Goal: Task Accomplishment & Management: Manage account settings

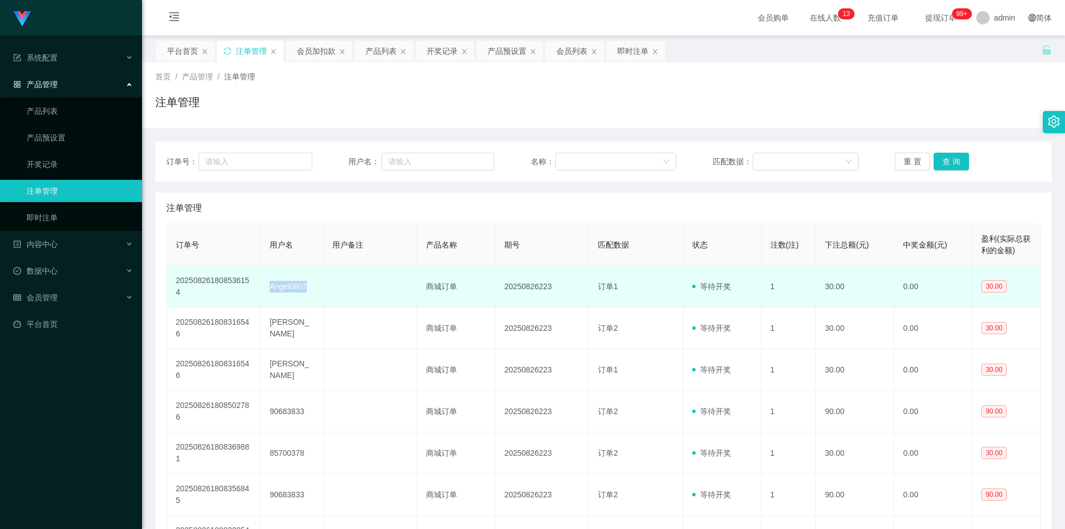
drag, startPoint x: 310, startPoint y: 287, endPoint x: 261, endPoint y: 290, distance: 48.9
click at [261, 290] on td "Angel0807" at bounding box center [292, 287] width 63 height 42
copy td "Angel0807"
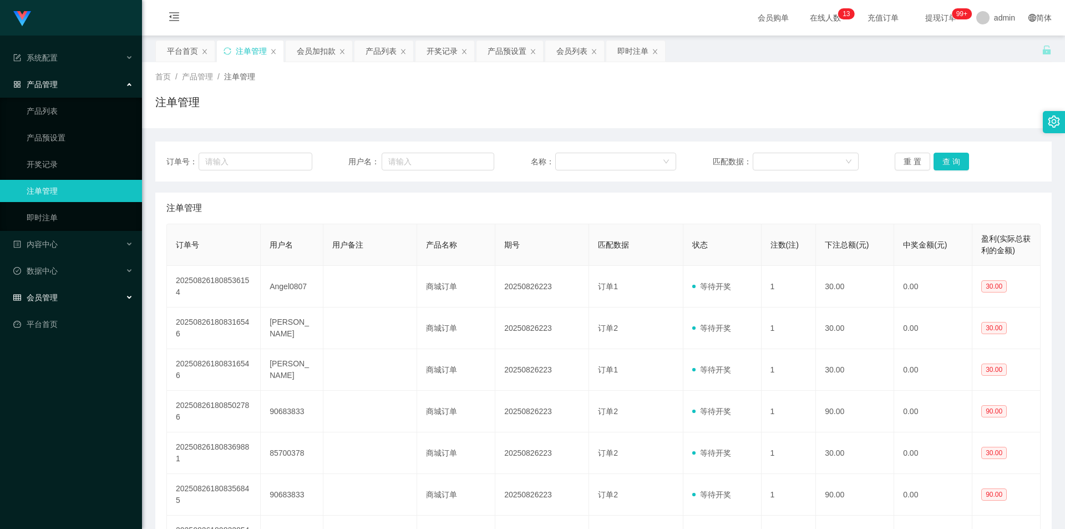
click at [66, 300] on div "会员管理" at bounding box center [71, 297] width 142 height 22
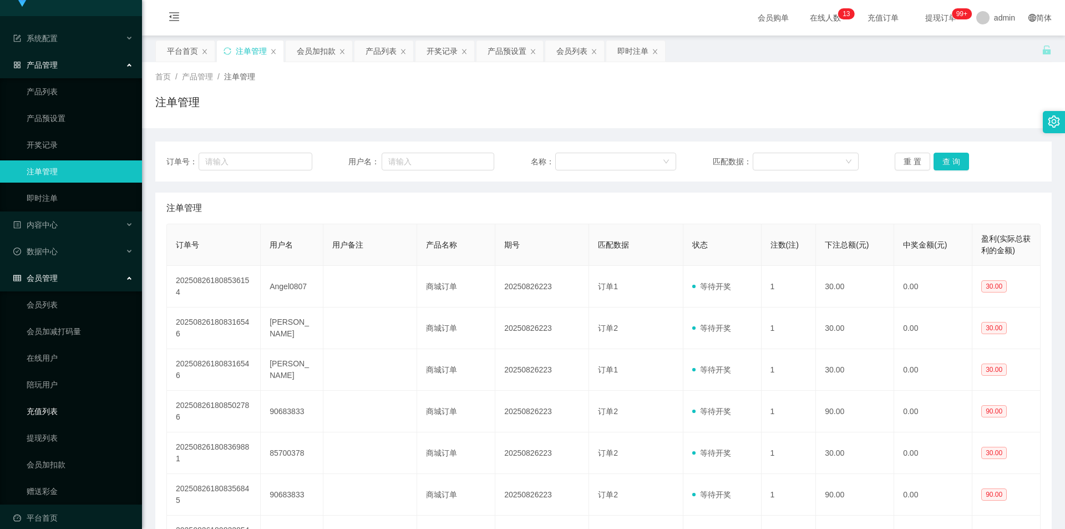
scroll to position [31, 0]
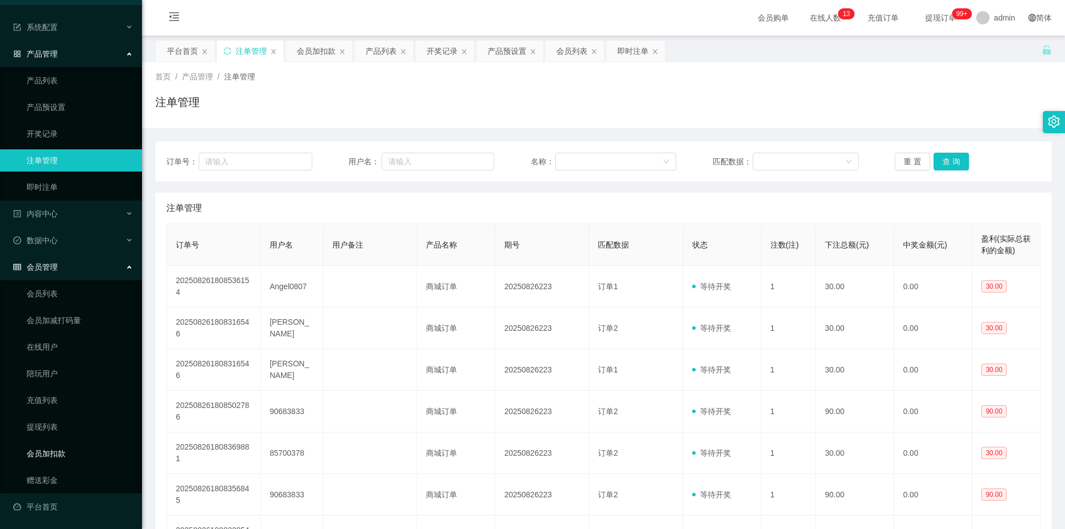
click at [53, 456] on link "会员加扣款" at bounding box center [80, 453] width 107 height 22
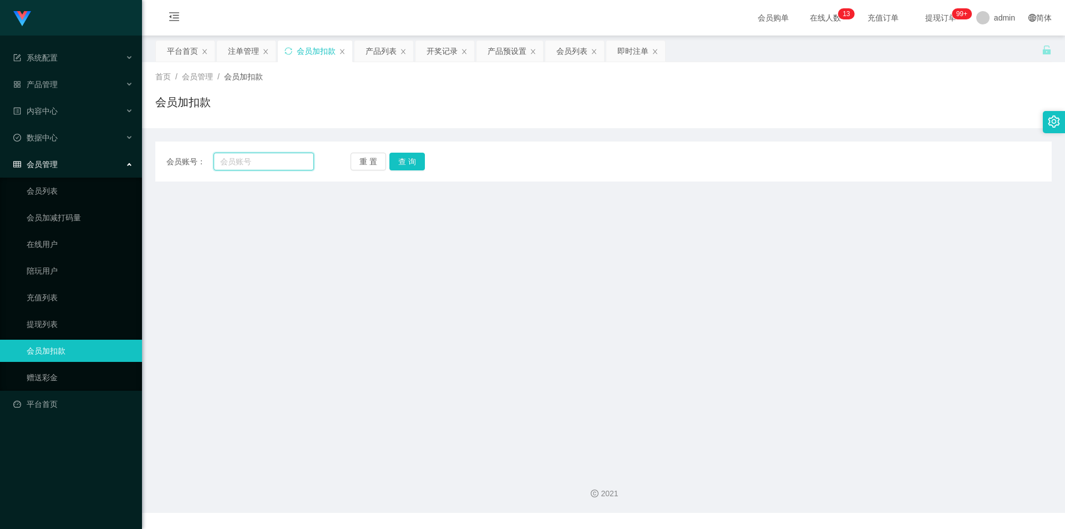
click at [272, 161] on input "text" at bounding box center [264, 162] width 100 height 18
paste input "Angel0807"
type input "Angel0807"
click at [401, 163] on button "查 询" at bounding box center [408, 162] width 36 height 18
click at [401, 163] on div "重 置 查 询" at bounding box center [425, 162] width 148 height 18
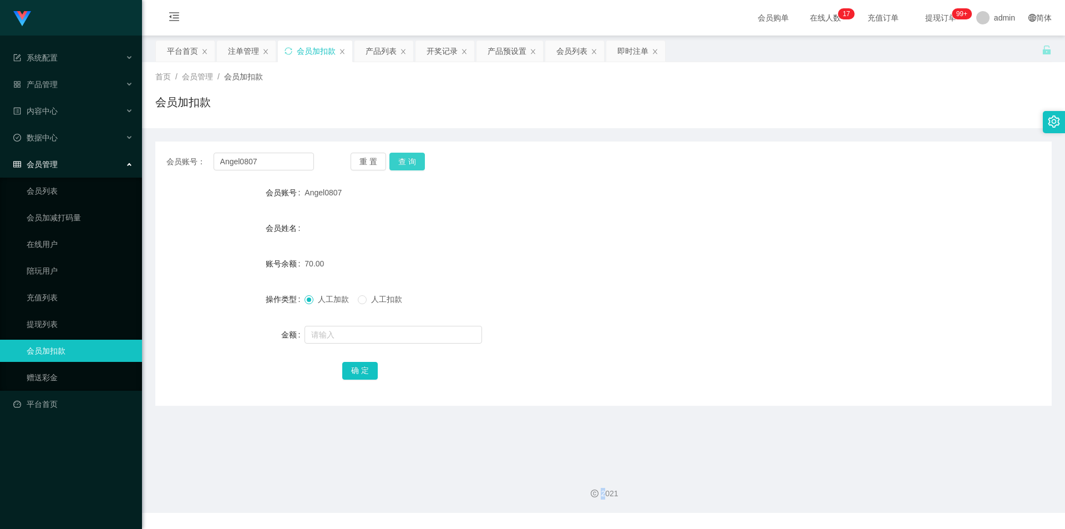
click at [402, 160] on button "查 询" at bounding box center [408, 162] width 36 height 18
click at [402, 160] on button "查 询" at bounding box center [414, 162] width 48 height 18
click at [408, 153] on button "查 询" at bounding box center [408, 162] width 36 height 18
click at [408, 153] on div "重 置 查 询" at bounding box center [425, 162] width 148 height 18
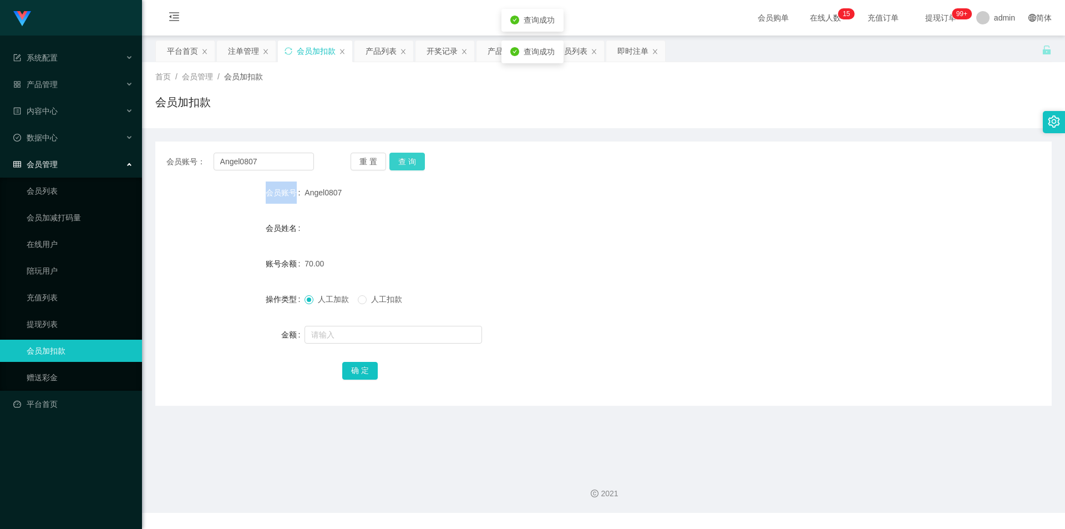
click at [408, 153] on button "查 询" at bounding box center [408, 162] width 36 height 18
click at [367, 333] on input "text" at bounding box center [394, 335] width 178 height 18
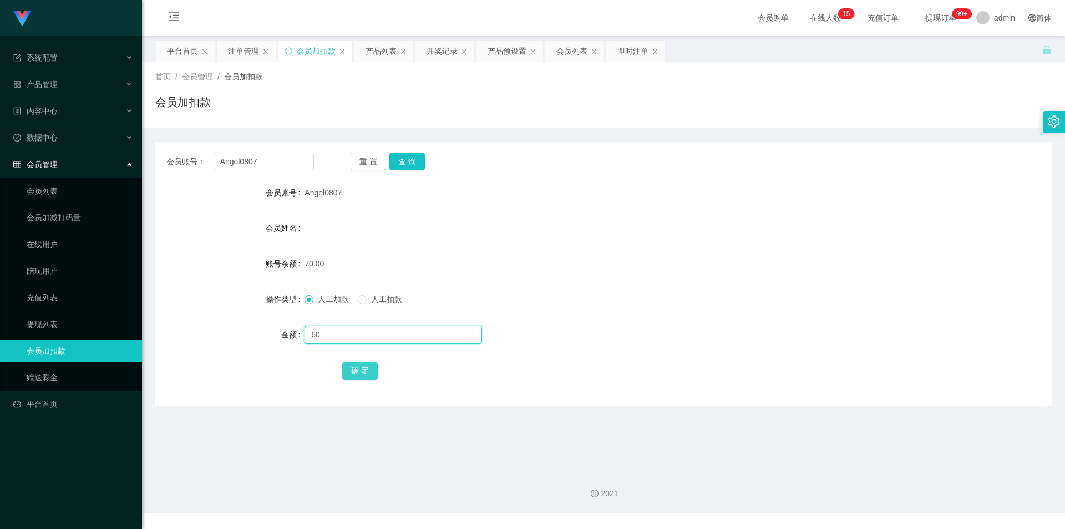
type input "60"
click at [363, 366] on button "确 定" at bounding box center [360, 371] width 36 height 18
click at [400, 159] on button "查 询" at bounding box center [408, 162] width 36 height 18
click at [400, 159] on div "重 置 查 询" at bounding box center [425, 162] width 148 height 18
click at [400, 159] on button "查 询" at bounding box center [408, 162] width 36 height 18
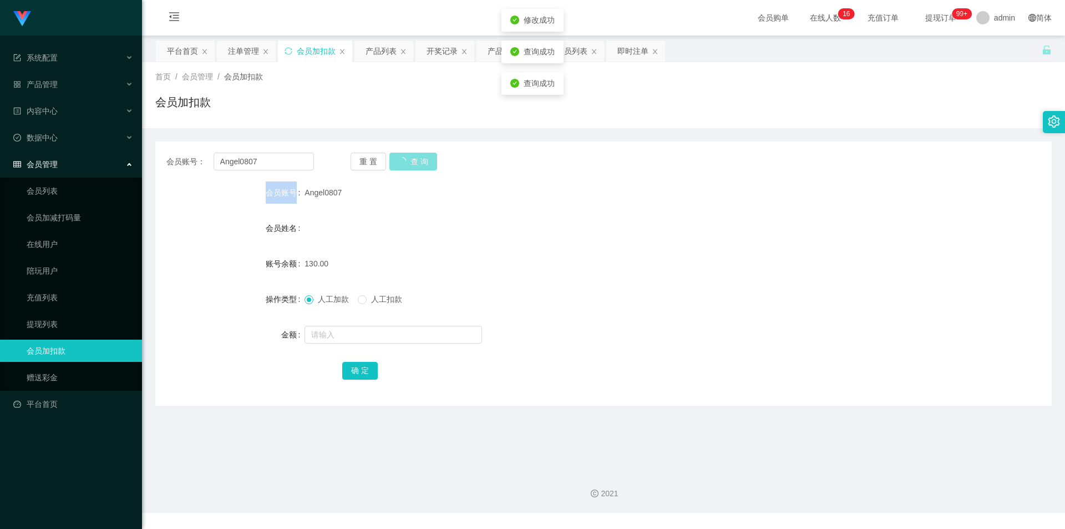
click at [400, 159] on div "重 置 查 询" at bounding box center [425, 162] width 148 height 18
click at [400, 159] on button "查 询" at bounding box center [408, 162] width 36 height 18
click at [400, 159] on div "重 置 查 询" at bounding box center [425, 162] width 148 height 18
click at [400, 159] on button "查 询" at bounding box center [408, 162] width 36 height 18
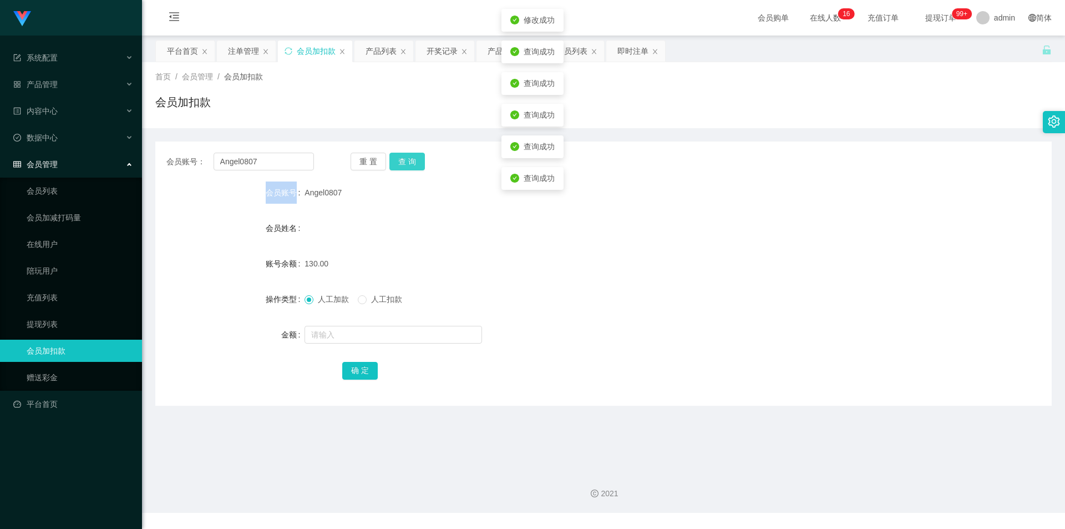
click at [400, 159] on div "重 置 查 询" at bounding box center [425, 162] width 148 height 18
click at [400, 159] on button "查 询" at bounding box center [408, 162] width 36 height 18
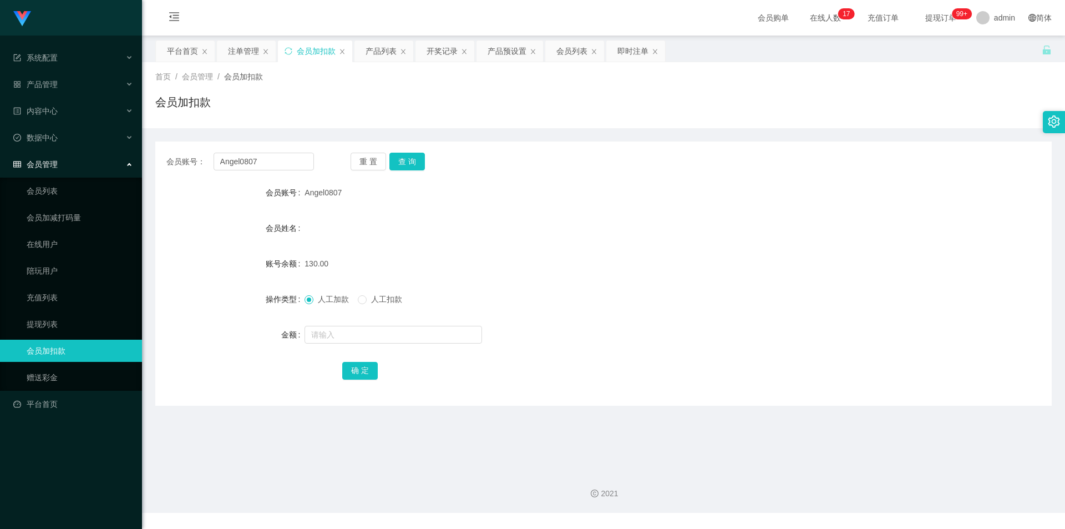
click at [376, 300] on span "人工扣款" at bounding box center [387, 299] width 40 height 9
click at [393, 339] on input "text" at bounding box center [394, 335] width 178 height 18
type input "130"
drag, startPoint x: 370, startPoint y: 357, endPoint x: 370, endPoint y: 366, distance: 8.3
click at [370, 360] on form "会员账号 Angel0807 会员姓名 账号余额 130.00 操作类型 人工加款 人工扣款 金额 130 确 定" at bounding box center [603, 281] width 897 height 200
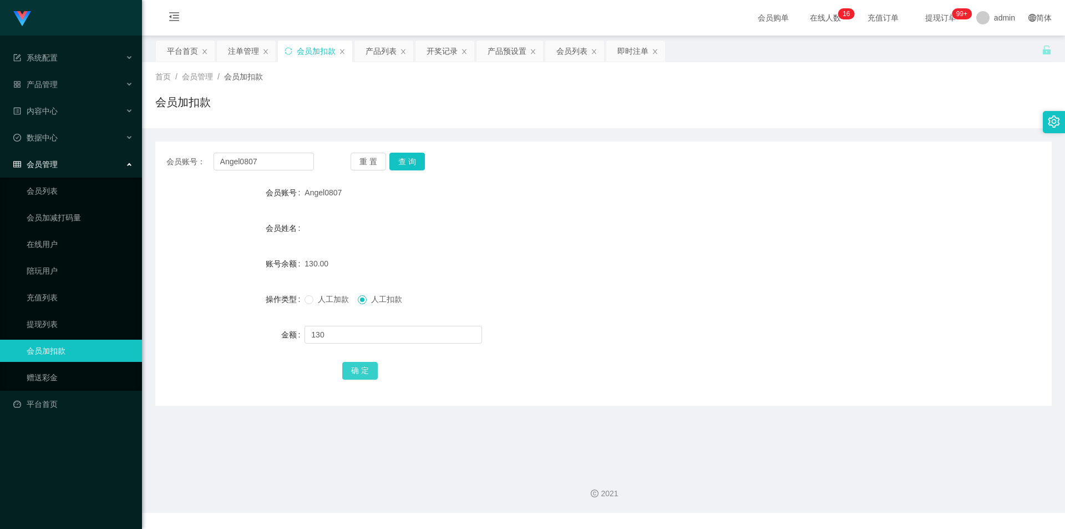
click at [370, 372] on button "确 定" at bounding box center [360, 371] width 36 height 18
